Goal: Find specific page/section: Find specific page/section

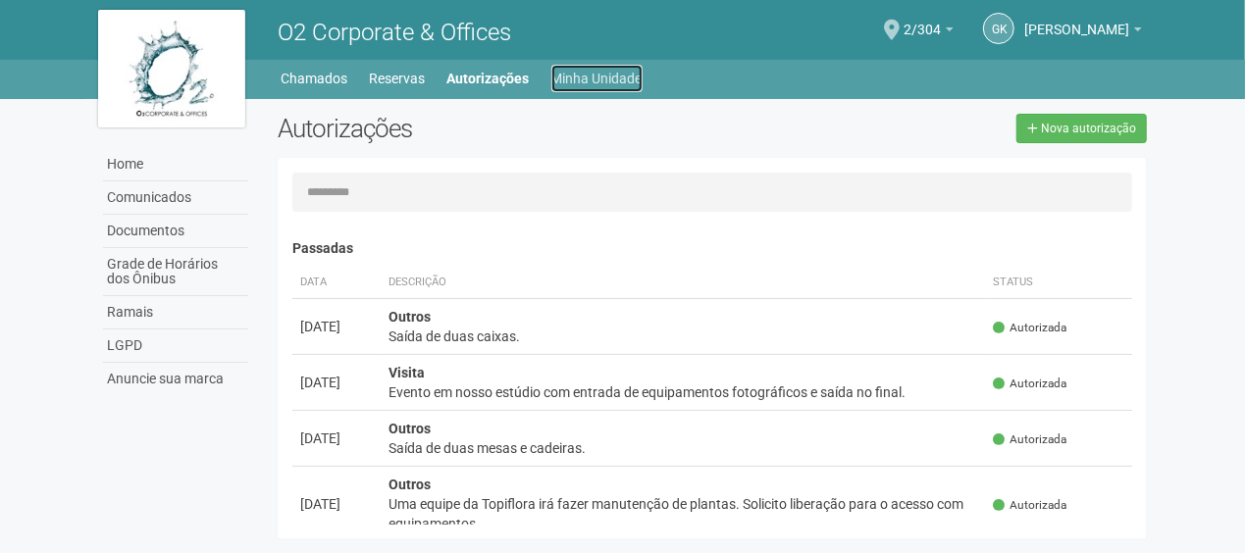
click at [595, 76] on link "Minha Unidade" at bounding box center [596, 78] width 91 height 27
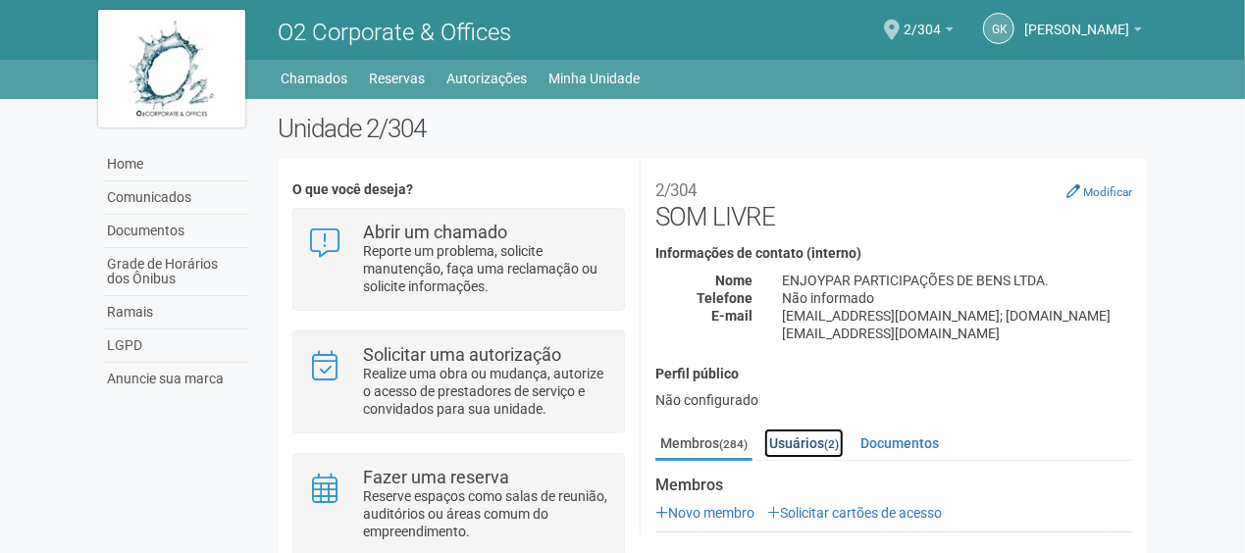
click at [815, 429] on link "Usuários (2)" at bounding box center [803, 443] width 79 height 29
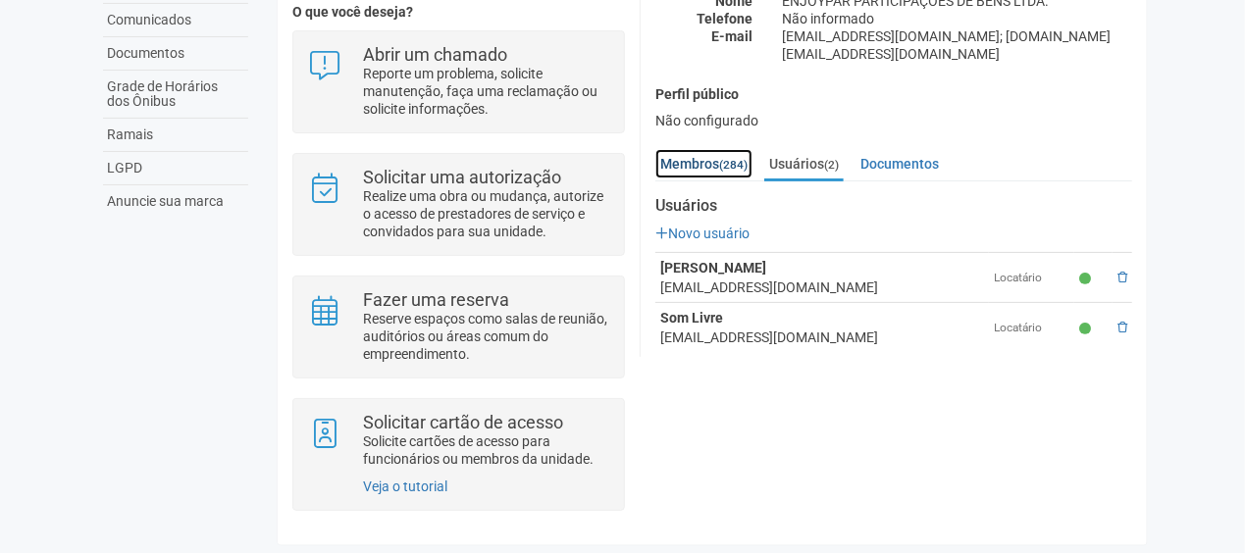
click at [724, 149] on link "Membros (284)" at bounding box center [703, 163] width 97 height 29
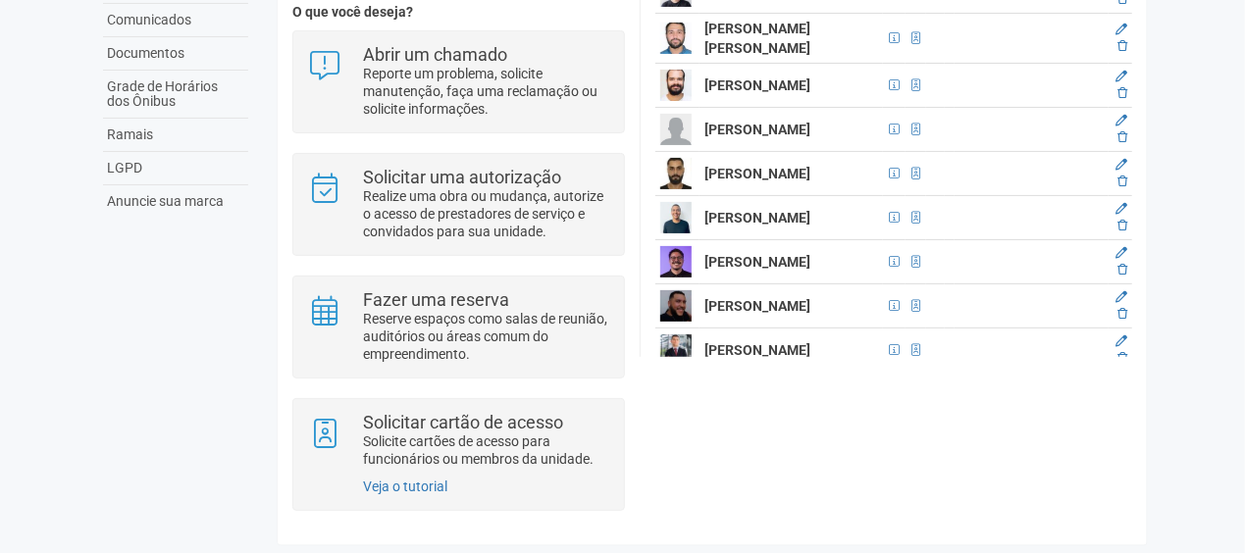
scroll to position [5893, 0]
